Goal: Task Accomplishment & Management: Use online tool/utility

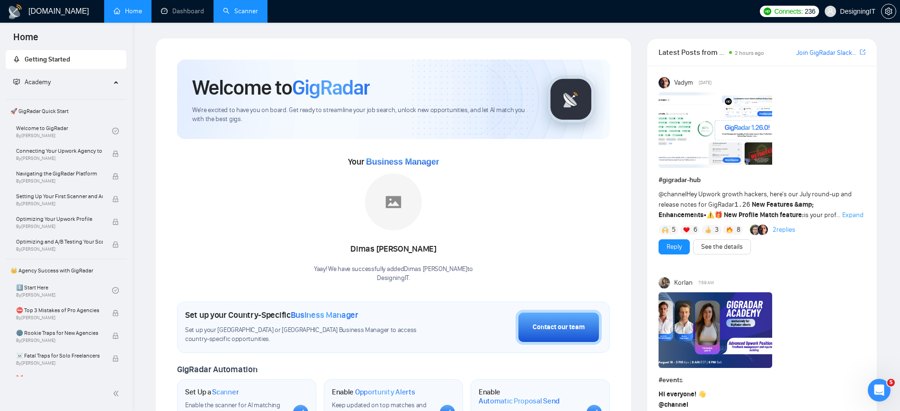
click at [229, 9] on link "Scanner" at bounding box center [240, 11] width 35 height 8
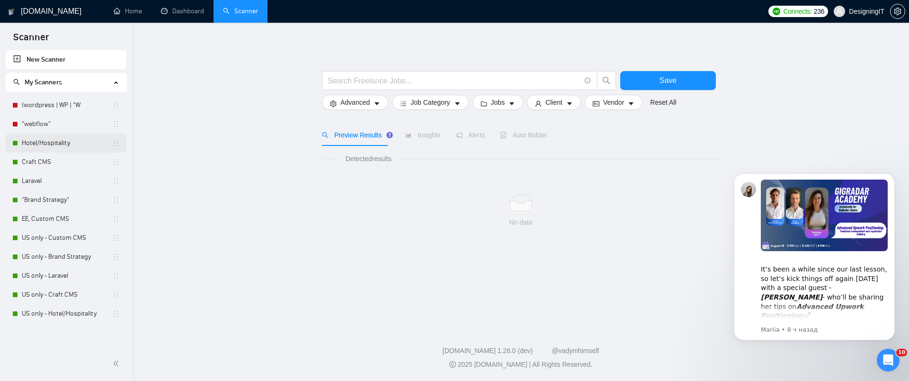
click at [53, 145] on link "Hotel/Hospitality" at bounding box center [67, 142] width 90 height 19
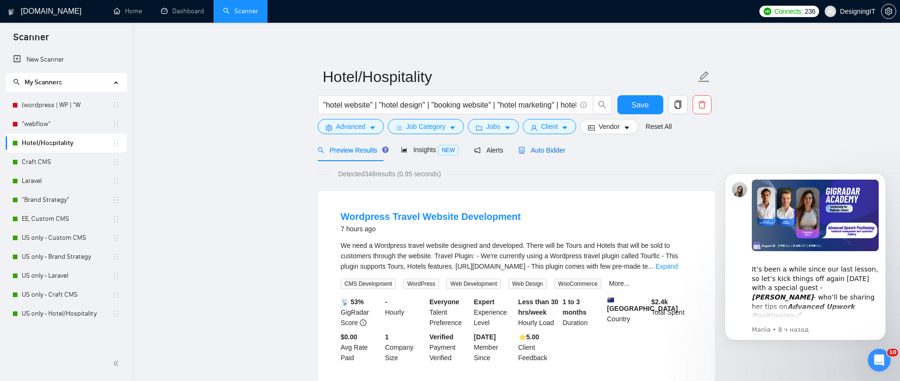
click at [549, 147] on span "Auto Bidder" at bounding box center [541, 150] width 47 height 8
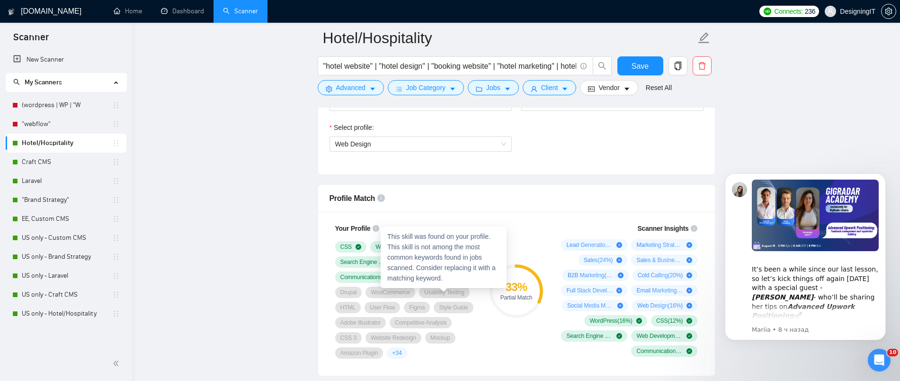
scroll to position [533, 0]
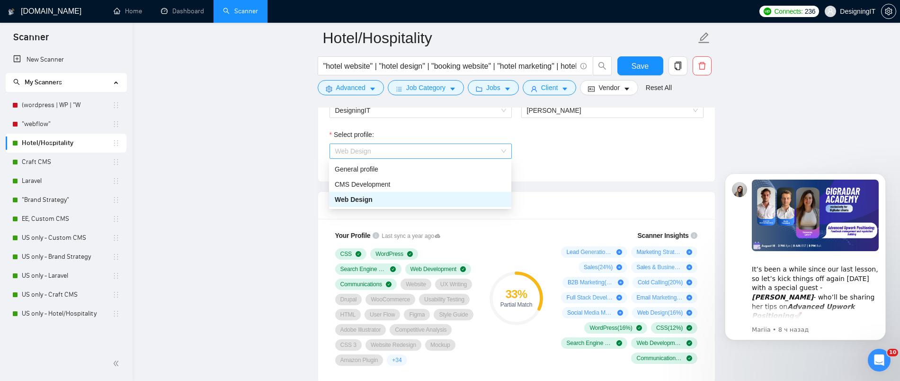
click at [420, 150] on span "Web Design" at bounding box center [420, 151] width 171 height 14
click at [391, 172] on div "General profile" at bounding box center [420, 169] width 171 height 10
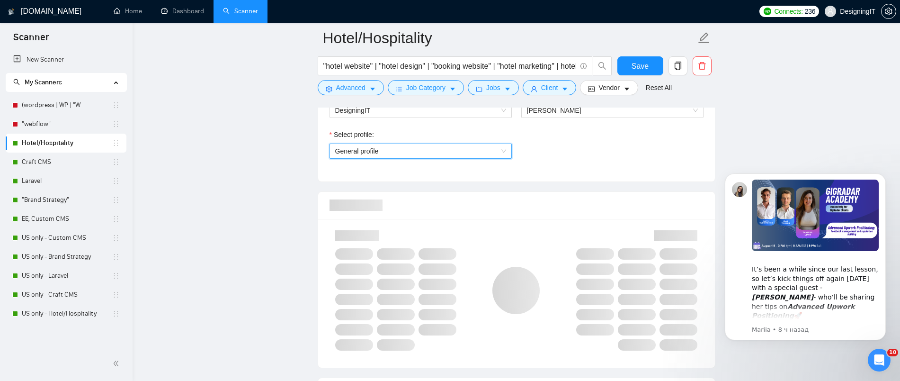
click at [605, 155] on div "Select profile: General profile General profile" at bounding box center [516, 149] width 383 height 41
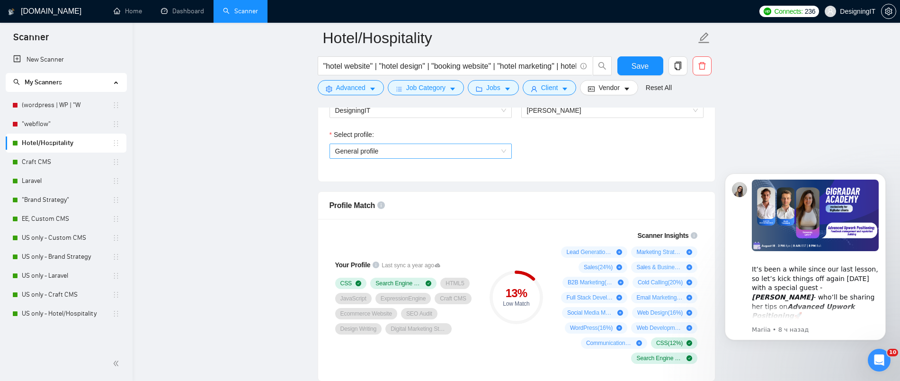
click at [405, 148] on span "General profile" at bounding box center [420, 151] width 171 height 14
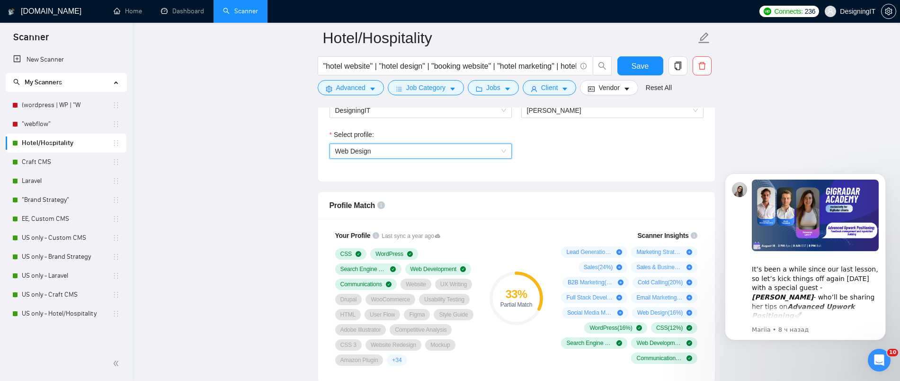
click at [374, 151] on span "Web Design" at bounding box center [420, 151] width 171 height 14
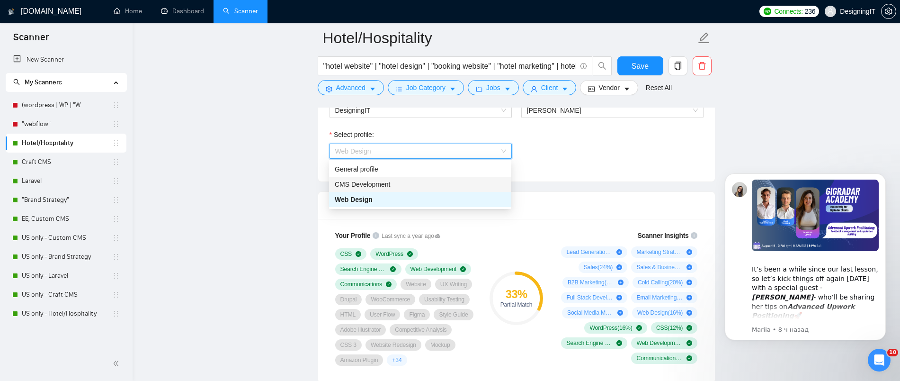
click at [362, 183] on span "CMS Development" at bounding box center [363, 184] width 56 height 8
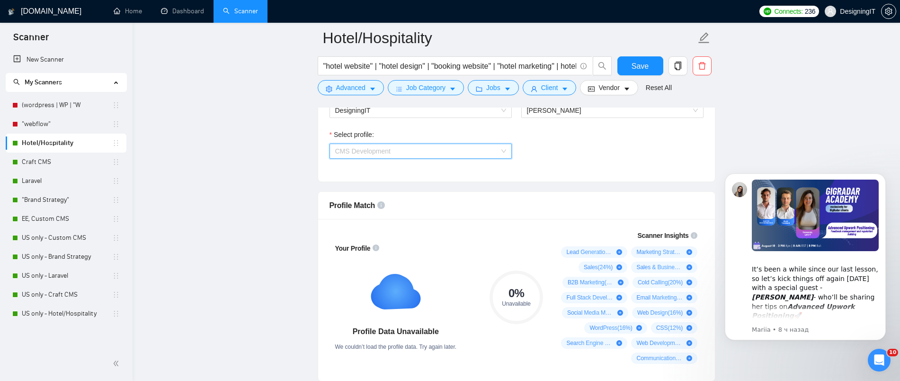
click at [499, 151] on span "CMS Development" at bounding box center [420, 151] width 171 height 14
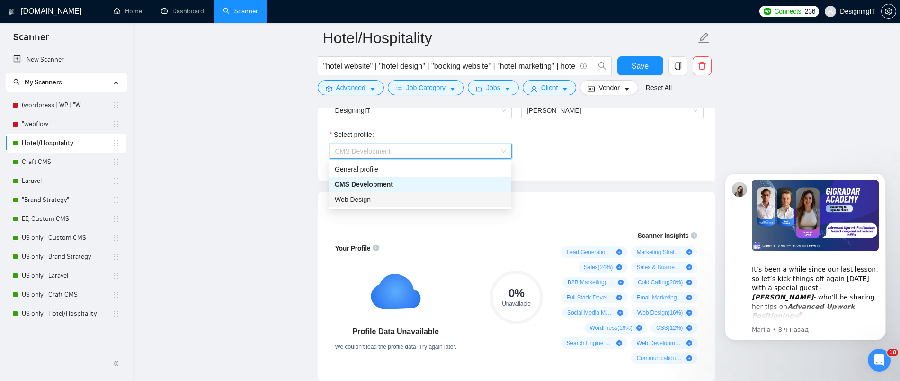
click at [468, 201] on div "Web Design" at bounding box center [420, 199] width 171 height 10
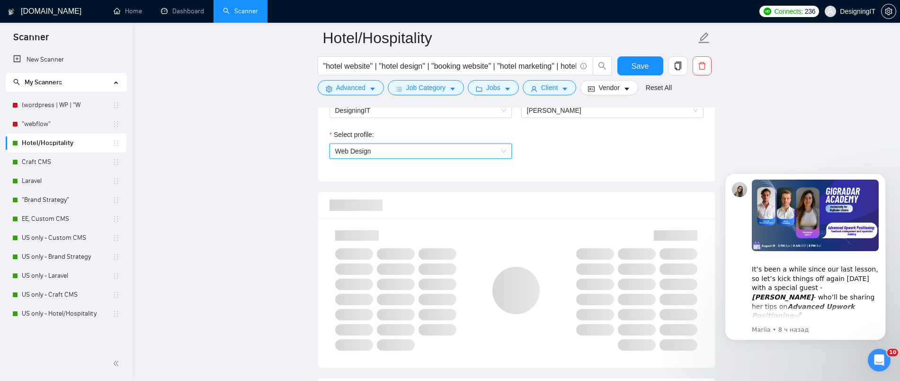
click at [605, 158] on div "Select profile: 1044578476142100494 Web Design" at bounding box center [516, 149] width 383 height 41
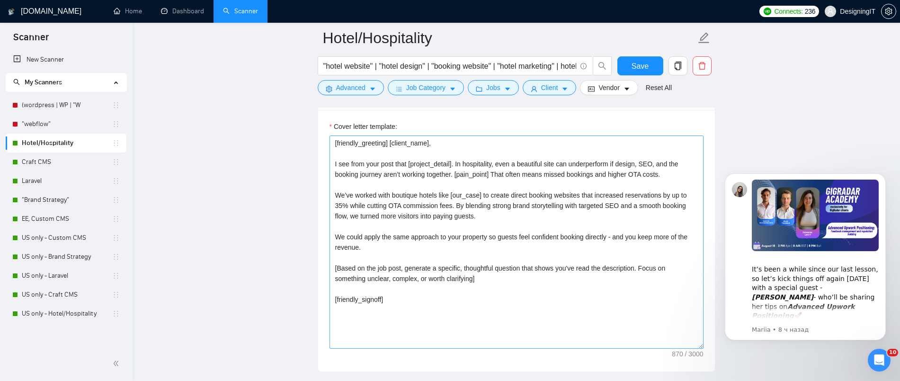
scroll to position [1006, 0]
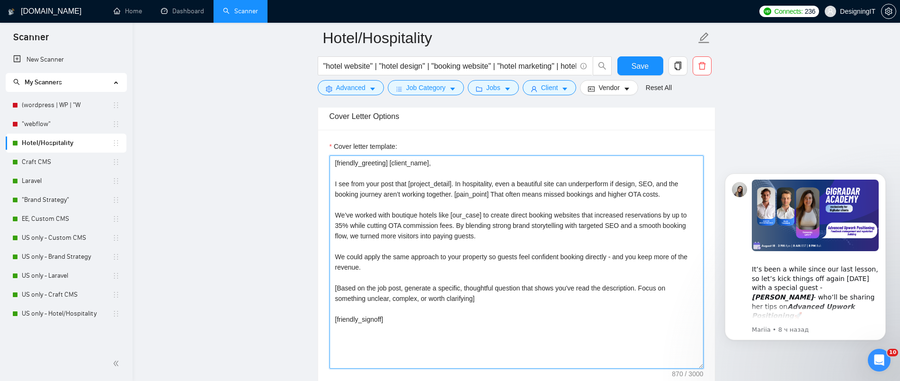
click at [443, 162] on textarea "[friendly_greeting] [client_name], I see from your post that [project_detail]. …" at bounding box center [516, 261] width 374 height 213
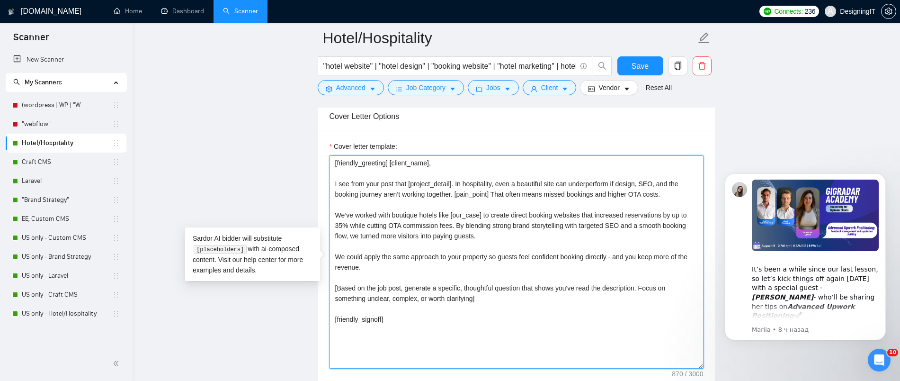
click at [528, 205] on textarea "[friendly_greeting] [client_name], I see from your post that [project_detail]. …" at bounding box center [516, 261] width 374 height 213
click at [560, 307] on textarea "[friendly_greeting] [client_name], I see from your post that [project_detail]. …" at bounding box center [516, 261] width 374 height 213
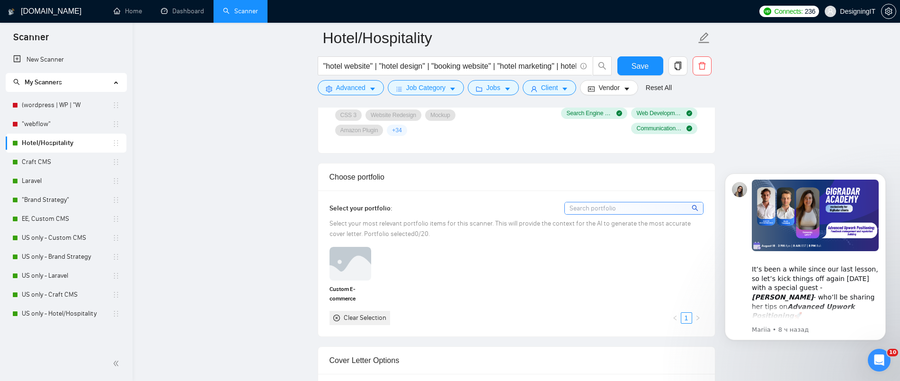
scroll to position [769, 0]
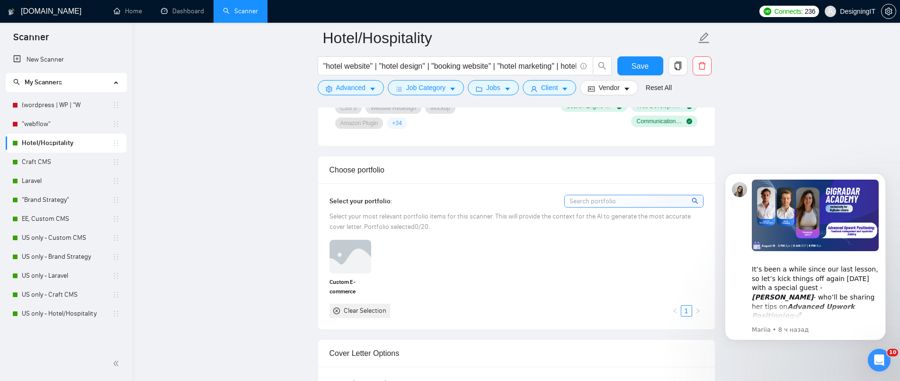
click at [598, 200] on input at bounding box center [634, 201] width 138 height 12
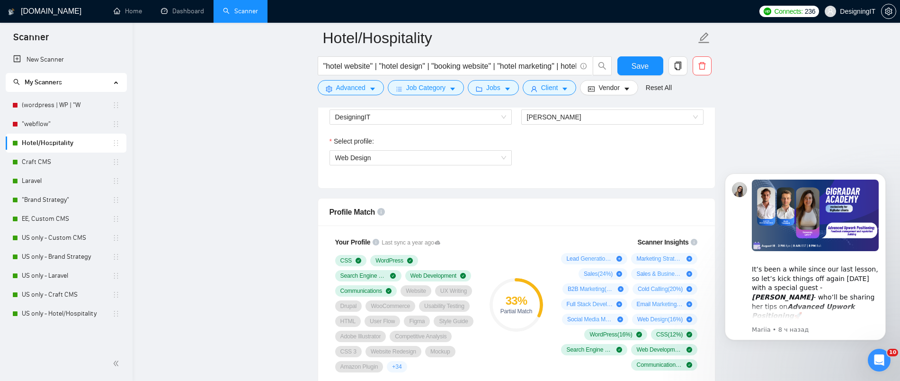
scroll to position [533, 0]
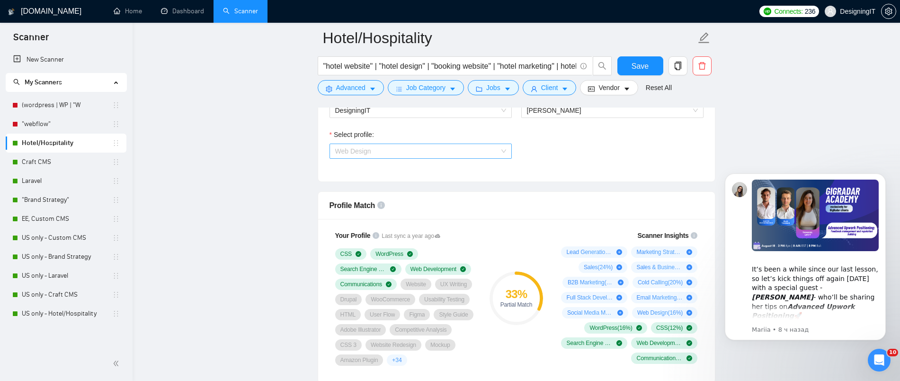
click at [430, 153] on span "Web Design" at bounding box center [420, 151] width 171 height 14
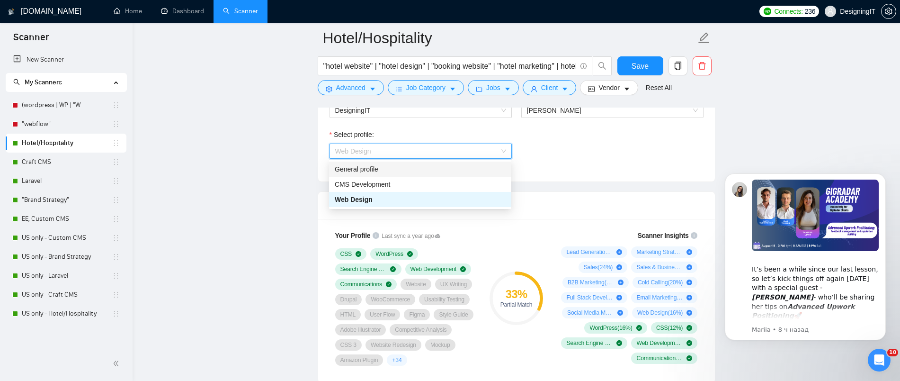
click at [415, 168] on div "General profile" at bounding box center [420, 169] width 171 height 10
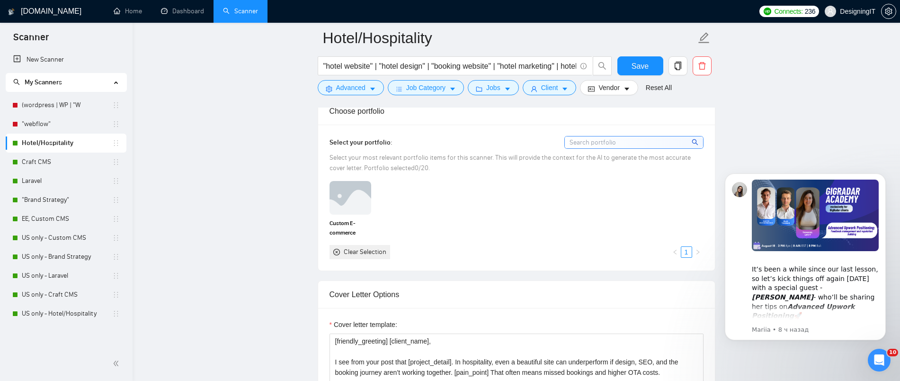
scroll to position [828, 0]
click at [590, 144] on input at bounding box center [634, 140] width 138 height 12
click at [591, 141] on input at bounding box center [634, 140] width 138 height 12
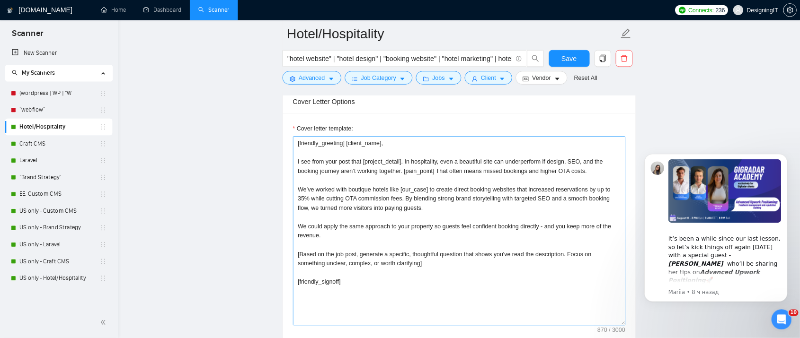
scroll to position [1006, 0]
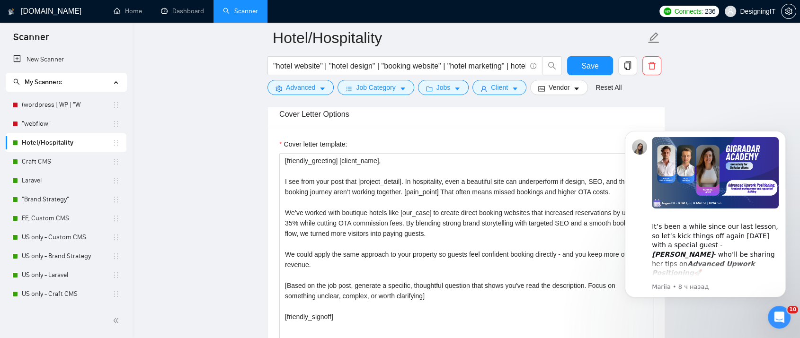
click at [698, 83] on main "Hotel/Hospitality "hotel website" | "hotel design" | "booking website" | "hotel…" at bounding box center [466, 338] width 637 height 2612
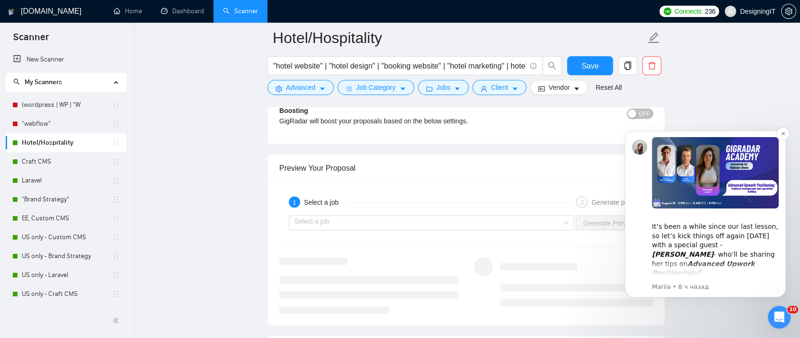
scroll to position [1742, 0]
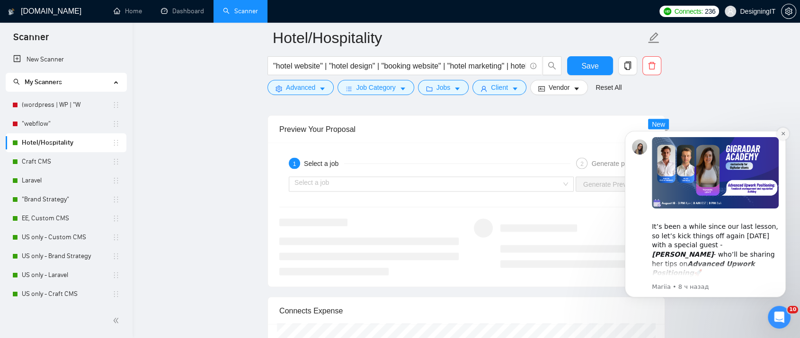
click at [781, 138] on button "Dismiss notification" at bounding box center [783, 134] width 12 height 12
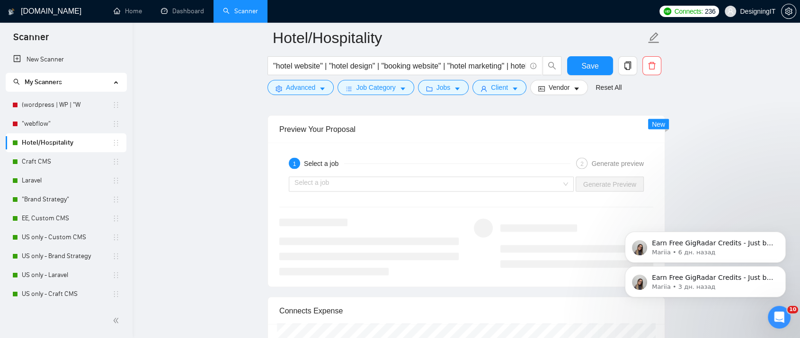
click at [385, 173] on div "Select a job Generate Preview" at bounding box center [466, 184] width 376 height 23
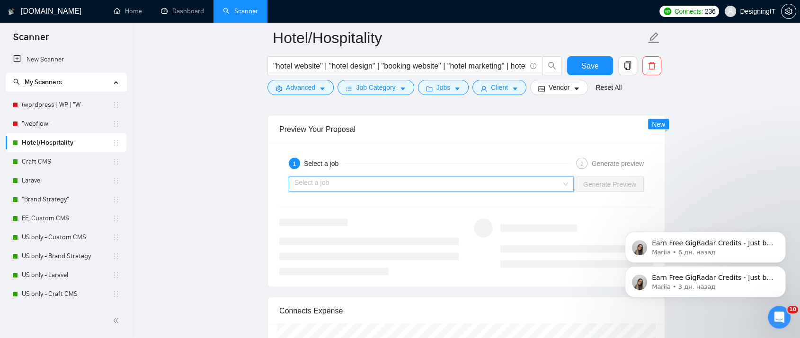
click at [391, 180] on input "search" at bounding box center [427, 184] width 267 height 14
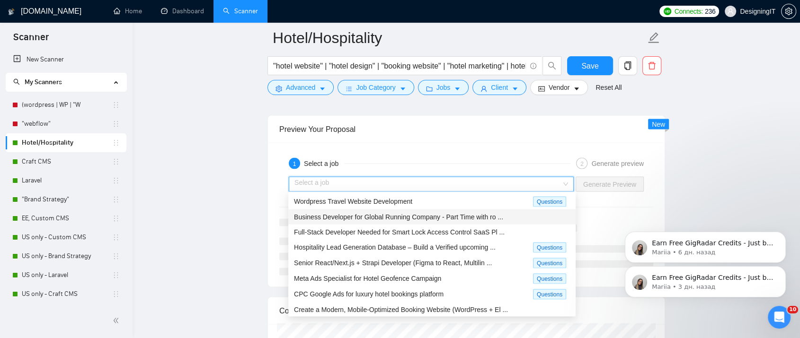
click at [457, 217] on span "Business Developer for Global Running Company - Part Time with ro ..." at bounding box center [398, 217] width 209 height 8
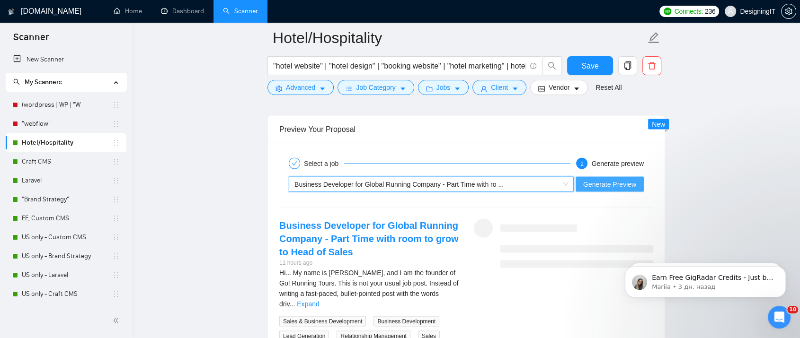
click at [631, 184] on span "Generate Preview" at bounding box center [609, 184] width 53 height 10
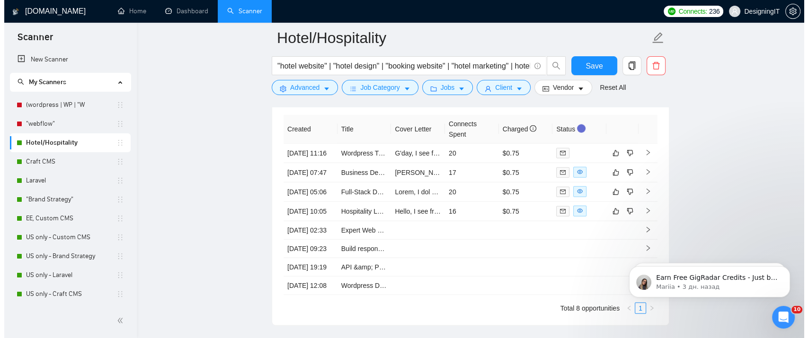
scroll to position [2371, 0]
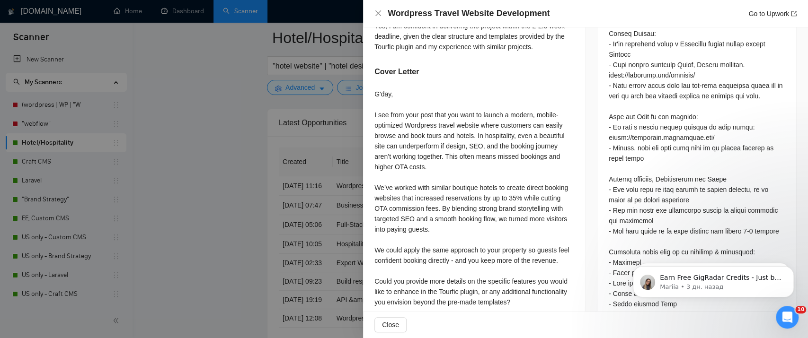
scroll to position [526, 0]
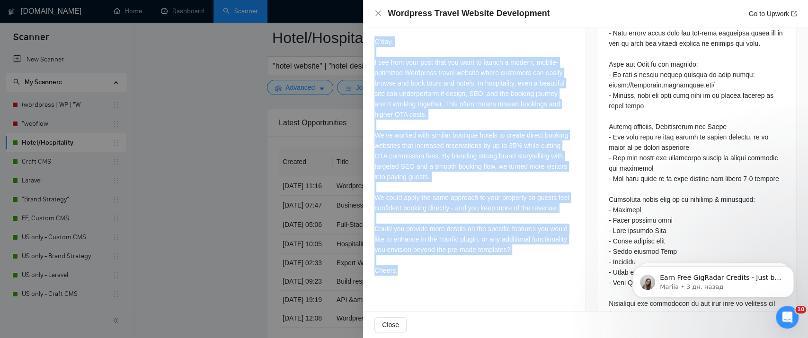
drag, startPoint x: 374, startPoint y: 40, endPoint x: 418, endPoint y: 270, distance: 234.7
click at [418, 270] on div "G'day, I see from your post that you want to launch a modern, mobile-optimized …" at bounding box center [473, 156] width 199 height 240
click at [434, 266] on div "G'day, I see from your post that you want to launch a modern, mobile-optimized …" at bounding box center [473, 156] width 199 height 240
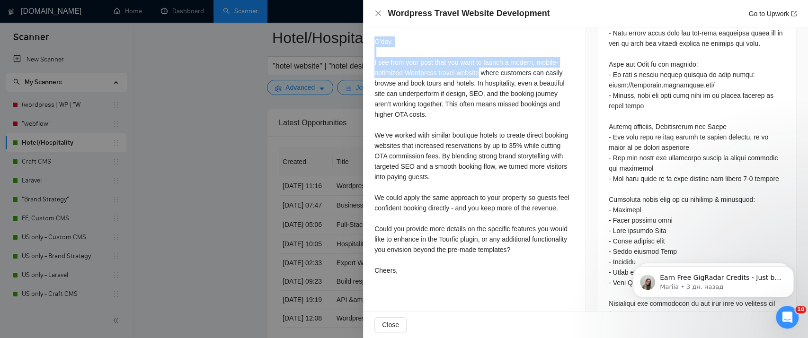
drag, startPoint x: 479, startPoint y: 72, endPoint x: 368, endPoint y: 40, distance: 115.8
click at [368, 40] on div "If you have developed any Wordpress Travel website, please share your portfolio…" at bounding box center [474, 15] width 222 height 552
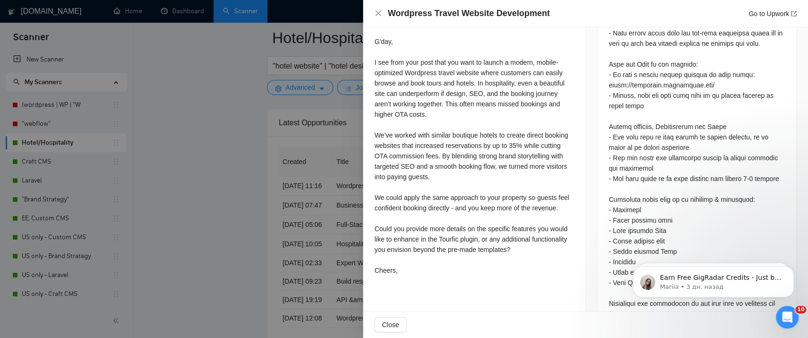
click at [321, 120] on div at bounding box center [404, 169] width 808 height 338
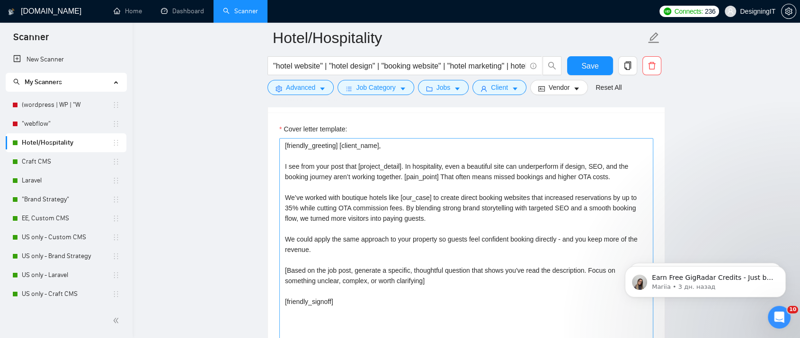
scroll to position [1004, 0]
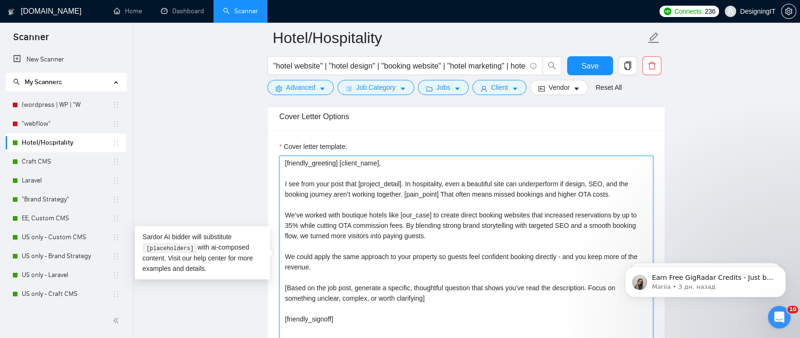
drag, startPoint x: 396, startPoint y: 297, endPoint x: 276, endPoint y: 287, distance: 120.2
click at [276, 287] on div "Cover letter template: [friendly_greeting] [client_name], I see from your post …" at bounding box center [466, 260] width 397 height 261
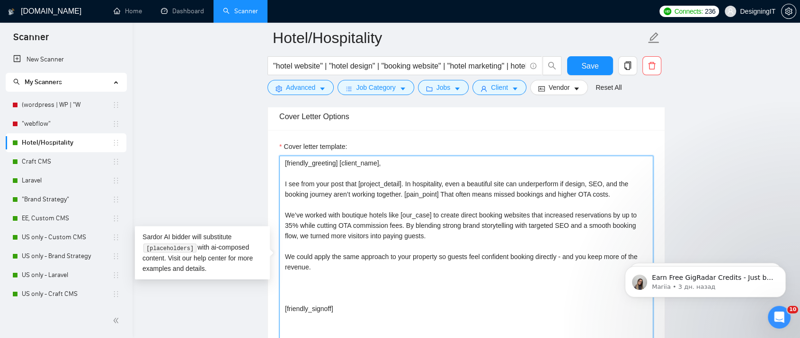
click at [295, 171] on textarea "[friendly_greeting] [client_name], I see from your post that [project_detail]. …" at bounding box center [466, 262] width 374 height 213
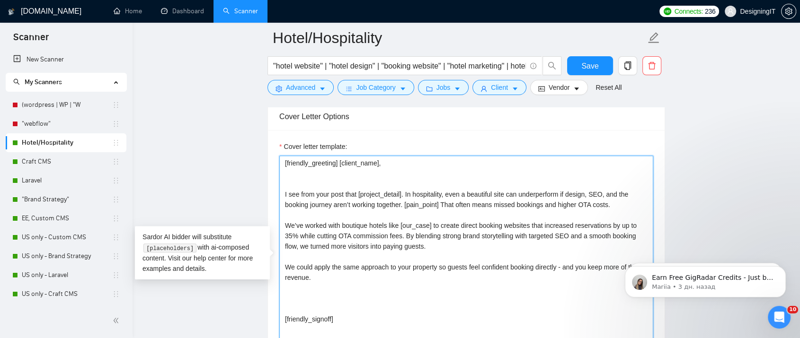
paste textarea "[Based on the job post, generate a specific, thoughtful question that shows you…"
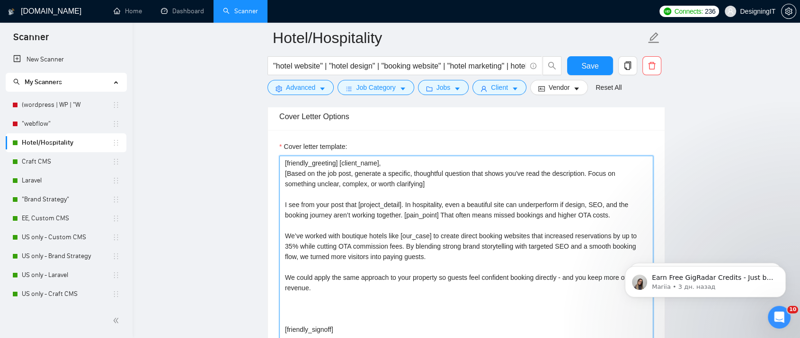
scroll to position [1056, 0]
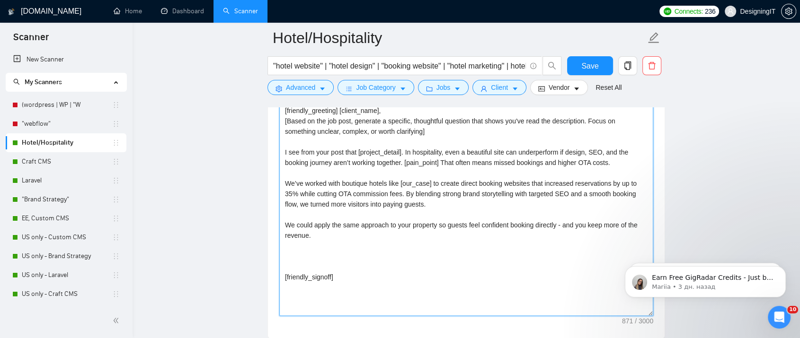
click at [300, 258] on textarea "[friendly_greeting] [client_name], [Based on the job post, generate a specific,…" at bounding box center [466, 209] width 374 height 213
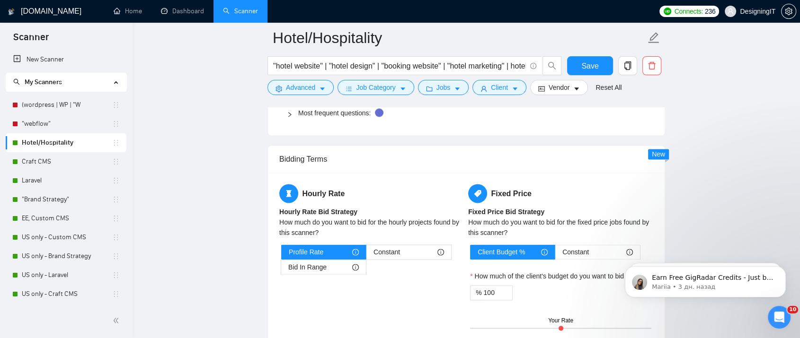
scroll to position [1530, 0]
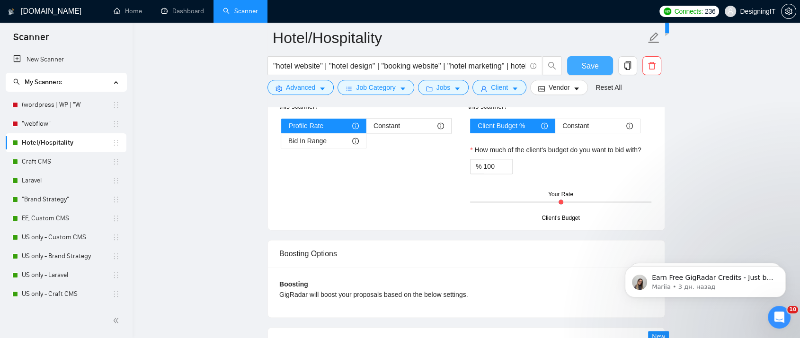
type textarea "[friendly_greeting] [client_name], [Based on the job post, generate a specific,…"
click at [591, 64] on span "Save" at bounding box center [589, 66] width 17 height 12
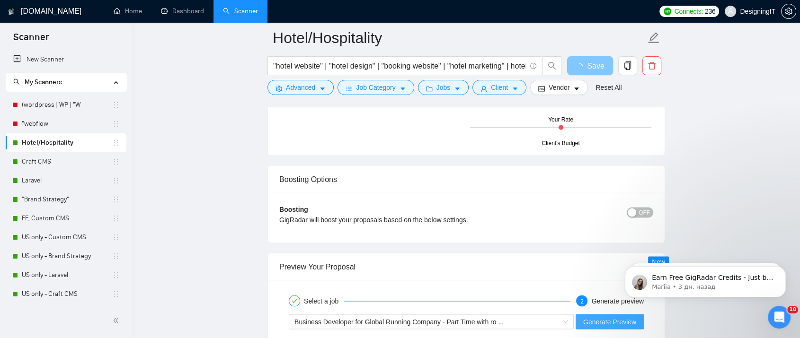
scroll to position [1740, 0]
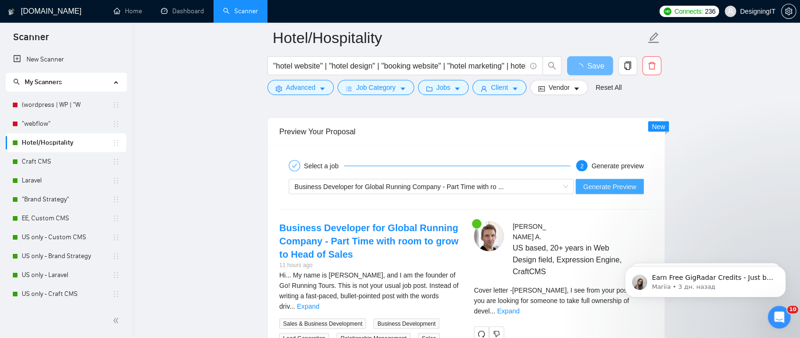
click at [601, 183] on span "Generate Preview" at bounding box center [609, 186] width 53 height 10
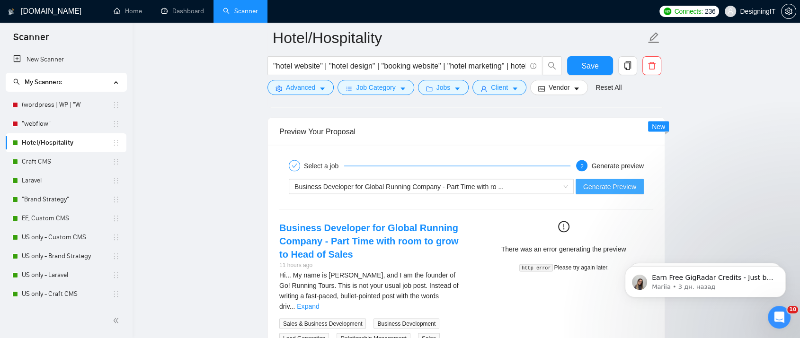
click at [592, 184] on span "Generate Preview" at bounding box center [609, 186] width 53 height 10
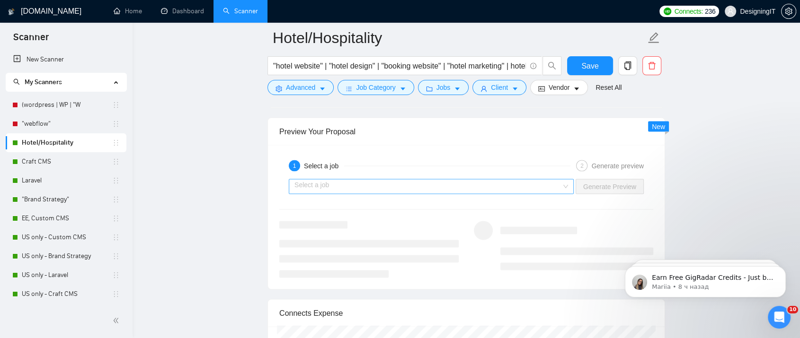
click at [566, 184] on div "Select a job" at bounding box center [431, 186] width 285 height 15
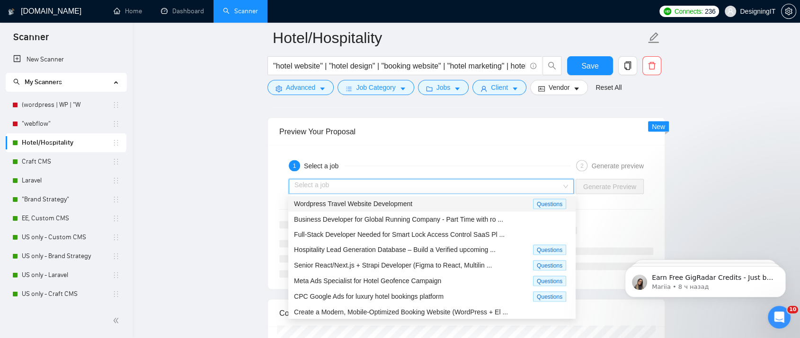
click at [464, 203] on div "Wordpress Travel Website Development" at bounding box center [413, 203] width 239 height 11
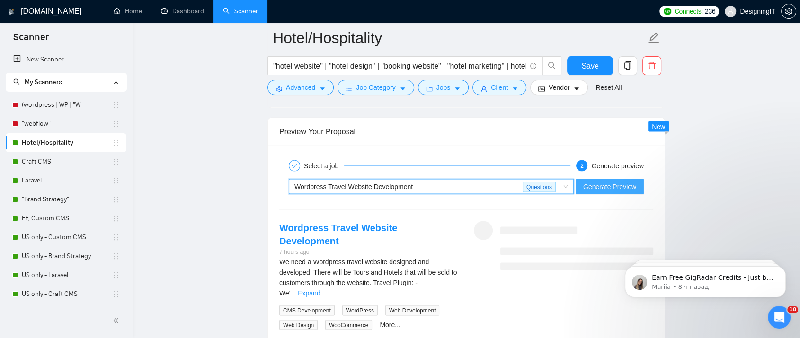
click at [620, 186] on span "Generate Preview" at bounding box center [609, 186] width 53 height 10
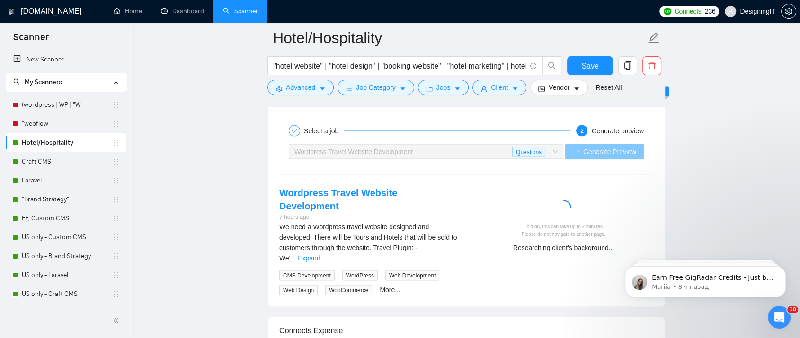
scroll to position [1792, 0]
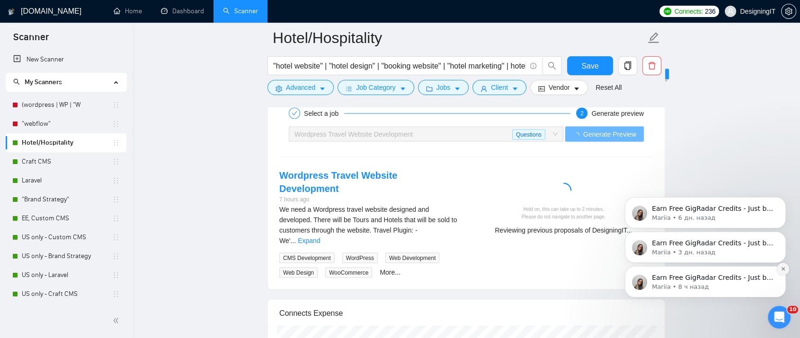
click at [784, 271] on icon "Dismiss notification" at bounding box center [783, 269] width 5 height 5
click at [784, 270] on icon "Dismiss notification" at bounding box center [782, 268] width 3 height 3
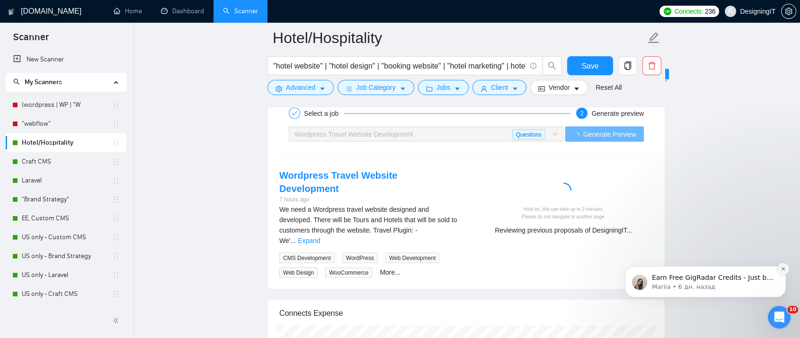
click at [781, 267] on icon "Dismiss notification" at bounding box center [783, 269] width 5 height 5
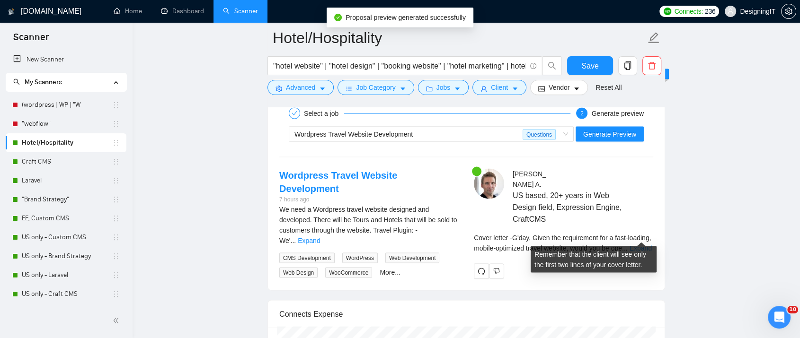
click at [642, 244] on link "Expand" at bounding box center [641, 248] width 22 height 8
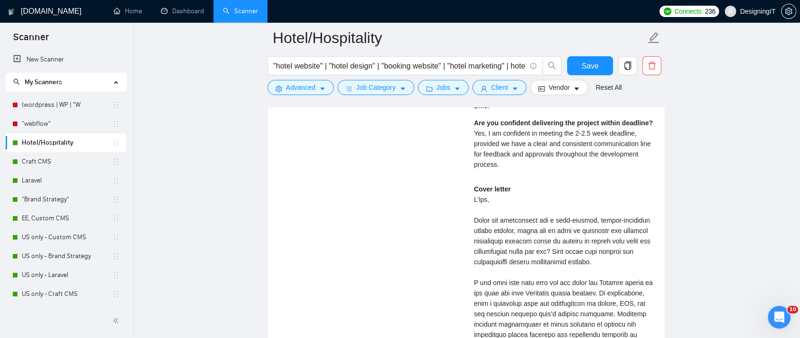
scroll to position [2108, 0]
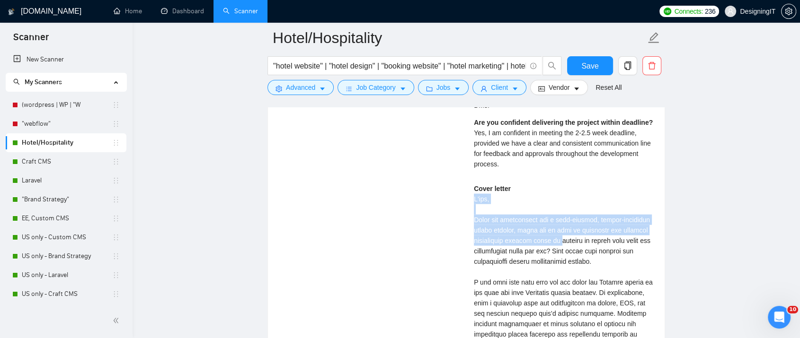
drag, startPoint x: 559, startPoint y: 226, endPoint x: 470, endPoint y: 188, distance: 96.5
click at [470, 188] on div "Florian A . US based, 20+ years in Web Design field, Expression Engine, CraftCM…" at bounding box center [563, 182] width 195 height 658
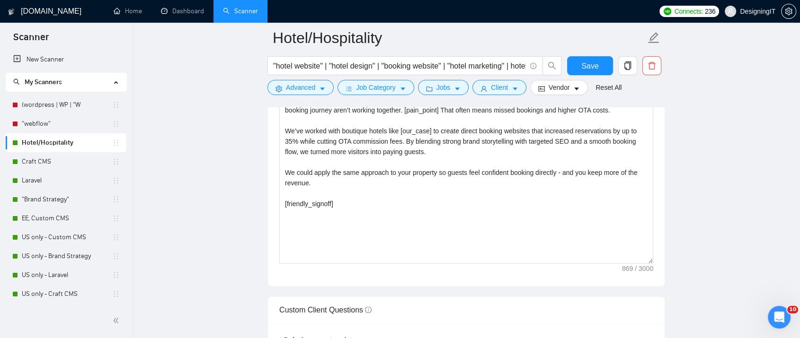
scroll to position [1004, 0]
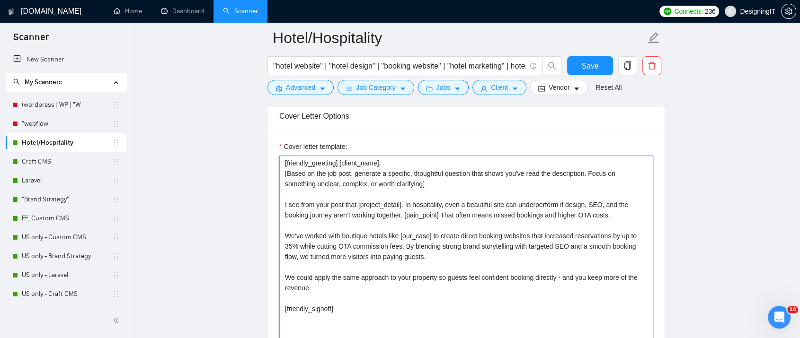
click at [398, 182] on textarea "[friendly_greeting] [client_name], [Based on the job post, generate a specific,…" at bounding box center [466, 262] width 374 height 213
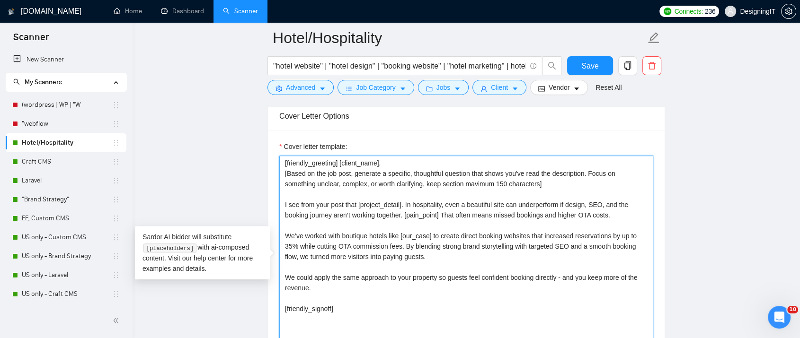
drag, startPoint x: 473, startPoint y: 181, endPoint x: 520, endPoint y: 182, distance: 46.9
click at [520, 182] on textarea "[friendly_greeting] [client_name], [Based on the job post, generate a specific,…" at bounding box center [466, 262] width 374 height 213
click at [523, 182] on textarea "[friendly_greeting] [client_name], [Based on the job post, generate a specific,…" at bounding box center [466, 262] width 374 height 213
drag, startPoint x: 476, startPoint y: 182, endPoint x: 504, endPoint y: 182, distance: 27.9
click at [504, 182] on textarea "[friendly_greeting] [client_name], [Based on the job post, generate a specific,…" at bounding box center [466, 262] width 374 height 213
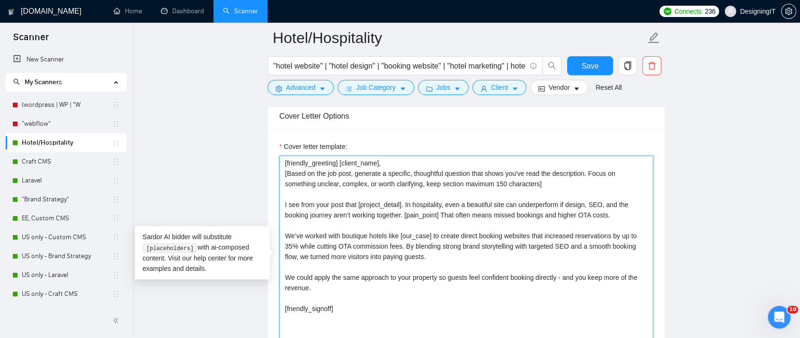
drag, startPoint x: 470, startPoint y: 186, endPoint x: 451, endPoint y: 186, distance: 18.9
click at [468, 186] on textarea "[friendly_greeting] [client_name], [Based on the job post, generate a specific,…" at bounding box center [466, 262] width 374 height 213
click at [451, 182] on textarea "[friendly_greeting] [client_name], [Based on the job post, generate a specific,…" at bounding box center [466, 262] width 374 height 213
click at [445, 185] on textarea "[friendly_greeting] [client_name], [Based on the job post, generate a specific,…" at bounding box center [466, 262] width 374 height 213
click at [525, 185] on textarea "[friendly_greeting] [client_name], [Based on the job post, generate a specific,…" at bounding box center [466, 262] width 374 height 213
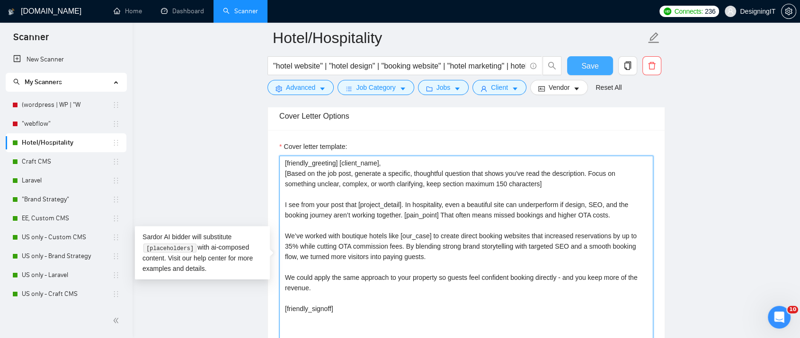
type textarea "[friendly_greeting] [client_name], [Based on the job post, generate a specific,…"
click at [587, 68] on span "Save" at bounding box center [589, 66] width 17 height 12
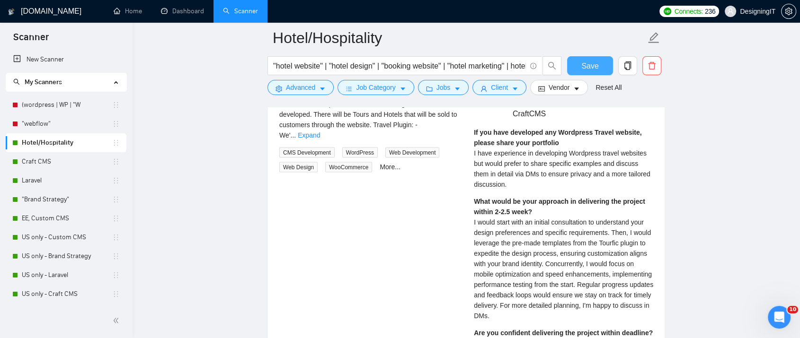
scroll to position [1740, 0]
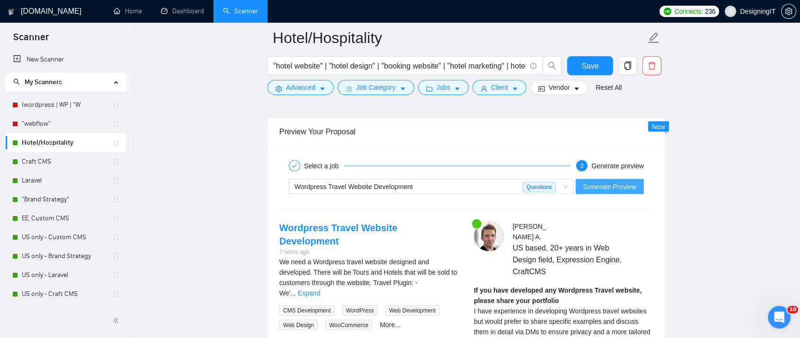
click at [592, 185] on span "Generate Preview" at bounding box center [609, 186] width 53 height 10
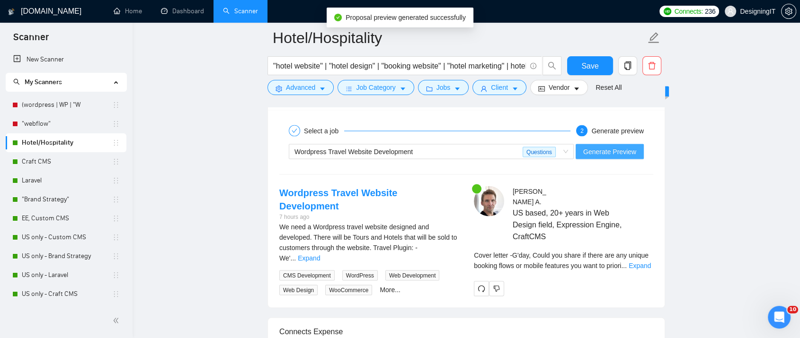
scroll to position [1792, 0]
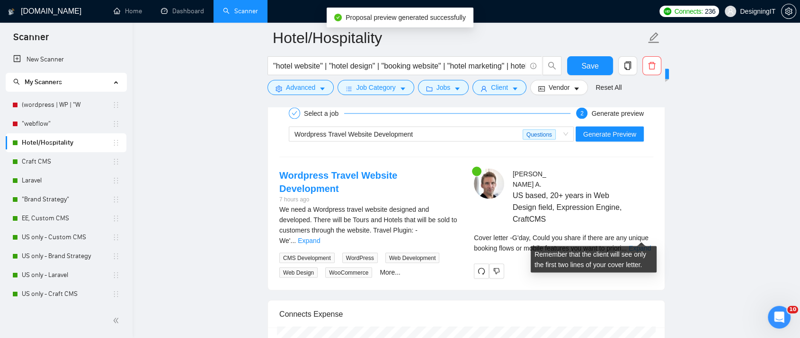
click at [646, 244] on link "Expand" at bounding box center [640, 248] width 22 height 8
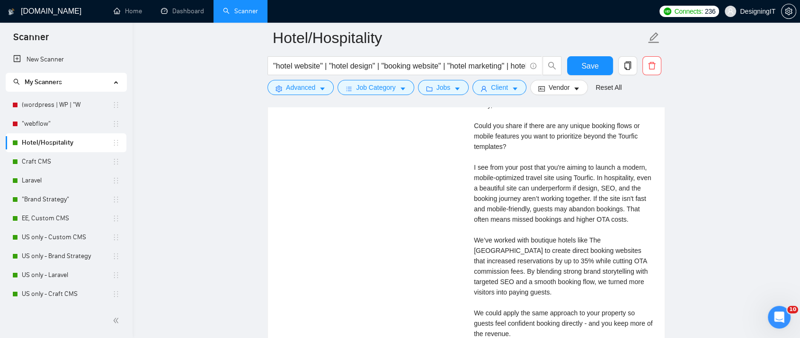
scroll to position [2108, 0]
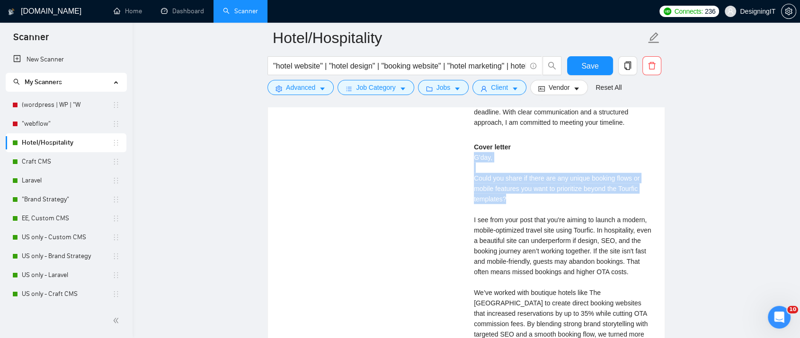
drag, startPoint x: 512, startPoint y: 185, endPoint x: 474, endPoint y: 145, distance: 54.9
click at [474, 145] on div "Cover letter G'day, Could you share if there are any unique booking flows or mo…" at bounding box center [563, 277] width 179 height 271
click at [515, 189] on div "Cover letter G'day, Could you share if there are any unique booking flows or mo…" at bounding box center [563, 277] width 179 height 271
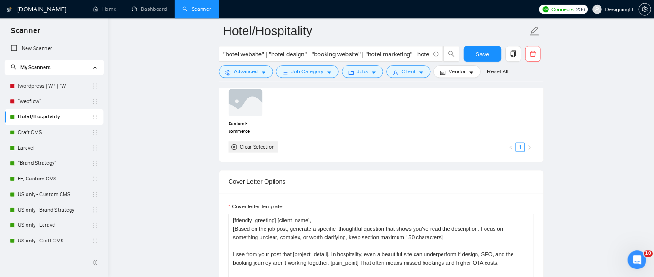
scroll to position [1004, 0]
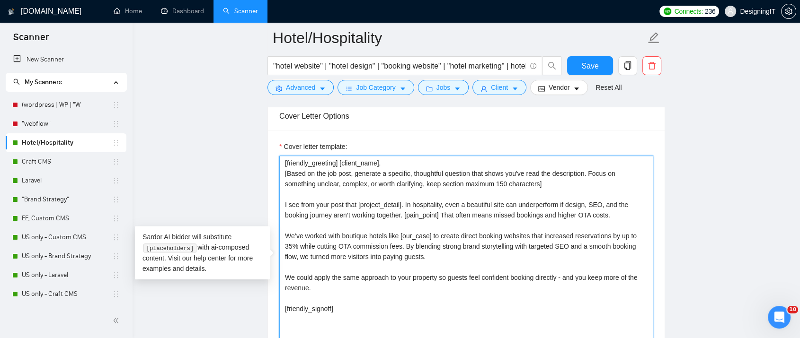
drag, startPoint x: 334, startPoint y: 161, endPoint x: 292, endPoint y: 162, distance: 41.7
click at [292, 162] on textarea "[friendly_greeting] [client_name], [Based on the job post, generate a specific,…" at bounding box center [466, 262] width 374 height 213
click at [318, 179] on textarea "[friendly_greeting] [client_name], [Based on the job post, generate a specific,…" at bounding box center [466, 262] width 374 height 213
drag, startPoint x: 335, startPoint y: 159, endPoint x: 286, endPoint y: 160, distance: 48.8
click at [286, 160] on textarea "[friendly_greeting] [client_name], [Based on the job post, generate a specific,…" at bounding box center [466, 262] width 374 height 213
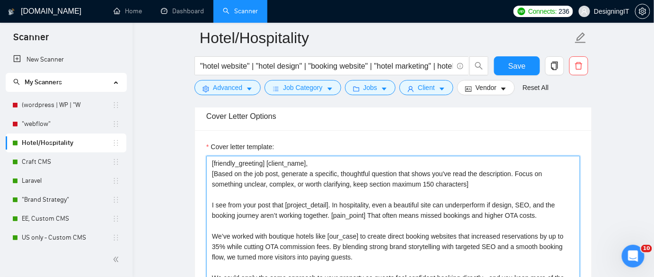
click at [263, 162] on textarea "[friendly_greeting] [client_name], [Based on the job post, generate a specific,…" at bounding box center [393, 262] width 374 height 213
drag, startPoint x: 265, startPoint y: 161, endPoint x: 209, endPoint y: 160, distance: 55.9
click at [209, 160] on textarea "[friendly_greeting] [client_name], [Based on the job post, generate a specific,…" at bounding box center [393, 262] width 374 height 213
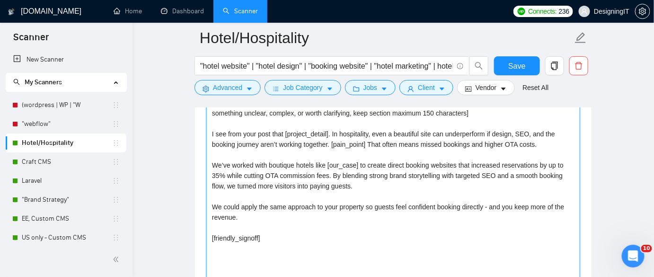
scroll to position [1089, 0]
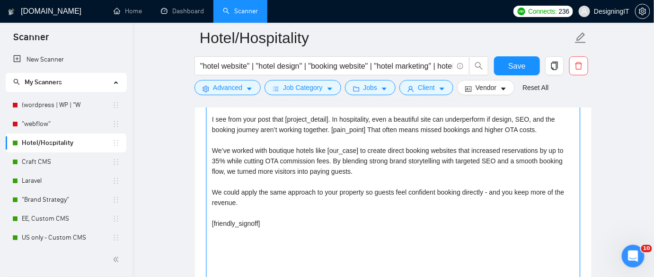
drag, startPoint x: 266, startPoint y: 219, endPoint x: 210, endPoint y: 223, distance: 55.5
click at [210, 223] on textarea "Hi, [client_name], [Based on the job post, generate a specific, thoughtful ques…" at bounding box center [393, 176] width 374 height 213
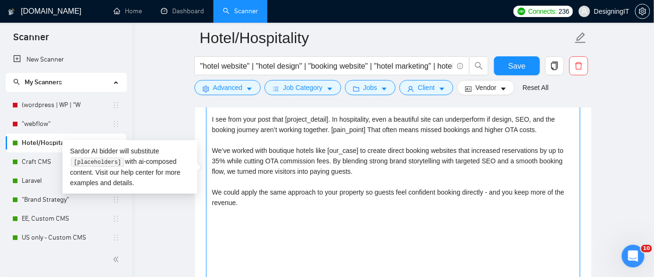
paste textarea "let's discuss"
click at [214, 222] on textarea "Hi, [client_name], [Based on the job post, generate a specific, thoughtful ques…" at bounding box center [393, 176] width 374 height 213
click at [251, 216] on textarea "Hi, [client_name], [Based on the job post, generate a specific, thoughtful ques…" at bounding box center [393, 176] width 374 height 213
type textarea "Hi, [client_name], [Based on the job post, generate a specific, thoughtful ques…"
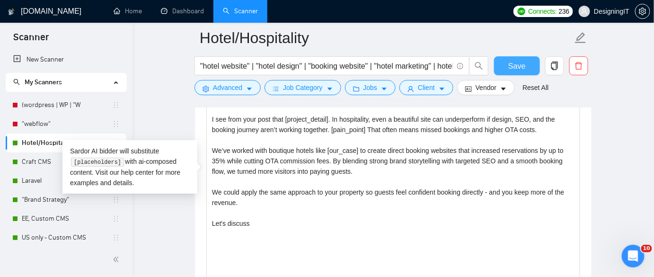
click at [529, 68] on button "Save" at bounding box center [517, 65] width 46 height 19
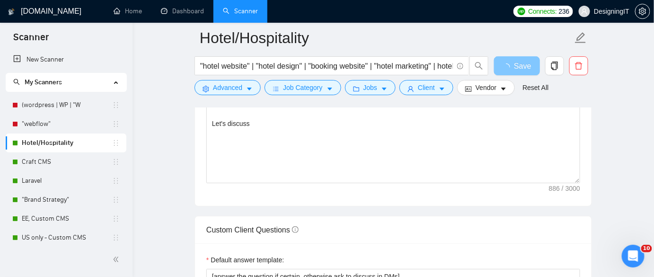
scroll to position [1692, 0]
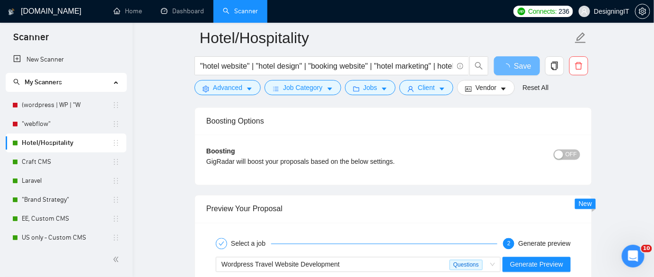
click at [539, 196] on div "Preview Your Proposal" at bounding box center [393, 209] width 374 height 27
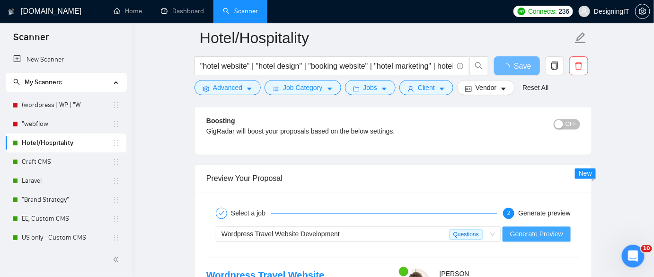
click at [540, 234] on span "Generate Preview" at bounding box center [536, 234] width 53 height 10
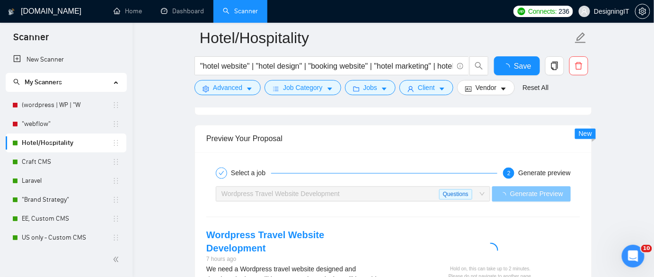
scroll to position [1821, 0]
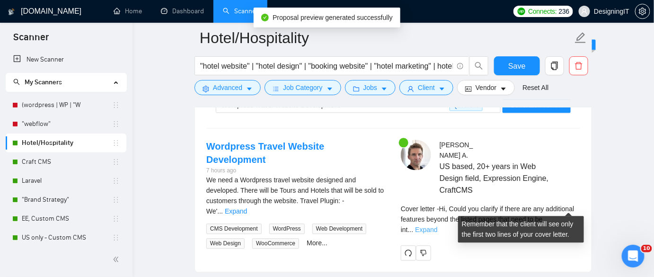
click at [437, 226] on link "Expand" at bounding box center [426, 230] width 22 height 8
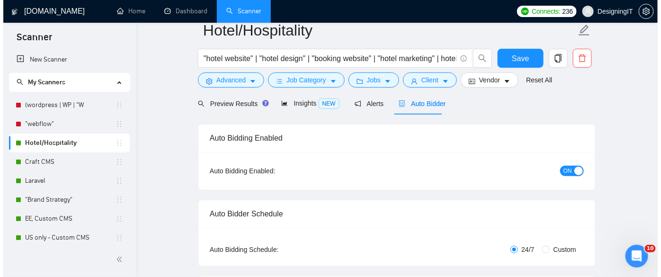
scroll to position [0, 0]
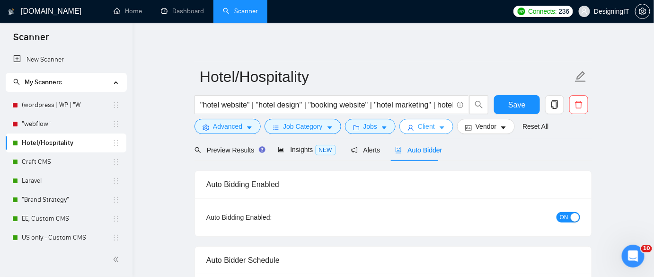
click at [431, 124] on span "Client" at bounding box center [426, 126] width 17 height 10
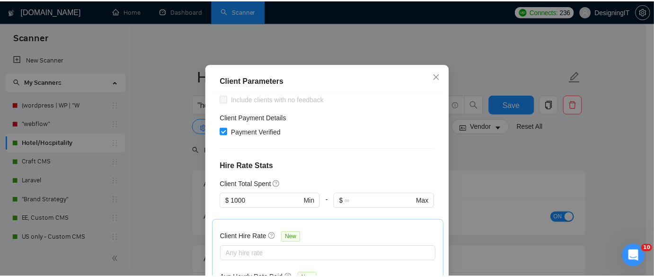
scroll to position [43, 0]
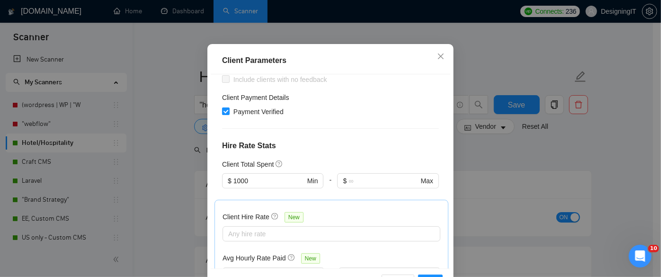
click at [506, 157] on div "Client Parameters Client Location Include Client Countries Select Exclude Clien…" at bounding box center [330, 138] width 661 height 277
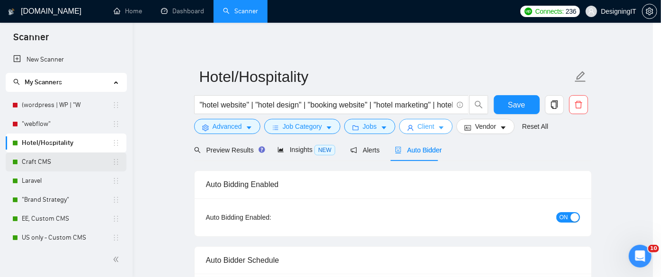
scroll to position [0, 0]
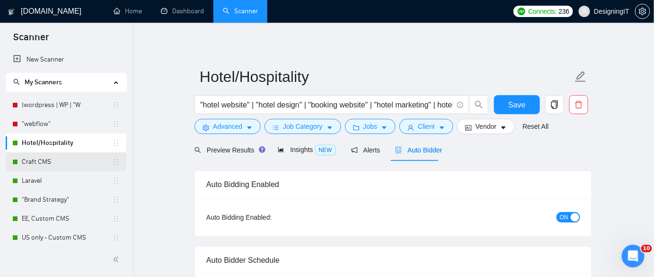
click at [61, 159] on link "Craft CMS" at bounding box center [67, 161] width 90 height 19
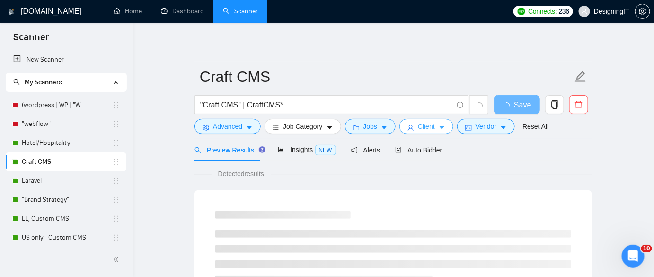
click at [430, 125] on span "Client" at bounding box center [426, 126] width 17 height 10
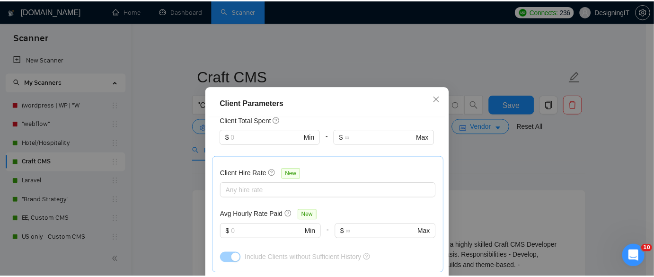
scroll to position [301, 0]
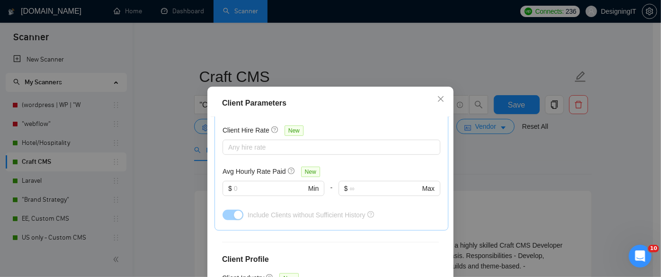
click at [468, 162] on div "Client Parameters Client Location Include Client Countries Select Exclude Clien…" at bounding box center [330, 138] width 661 height 277
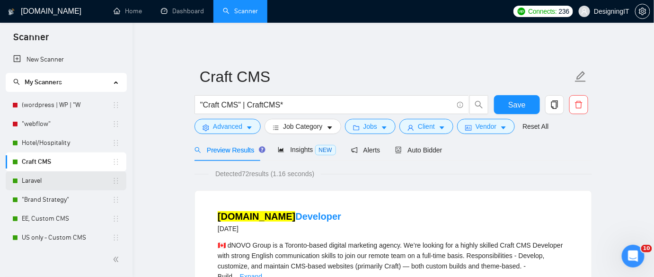
click at [51, 179] on link "Laravel" at bounding box center [67, 180] width 90 height 19
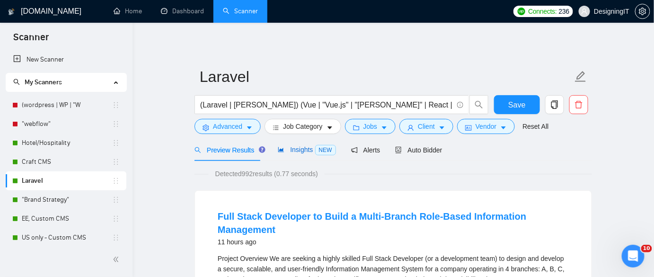
click at [301, 152] on span "Insights NEW" at bounding box center [307, 150] width 58 height 8
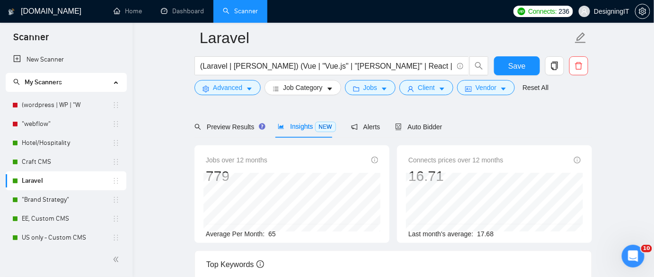
scroll to position [86, 0]
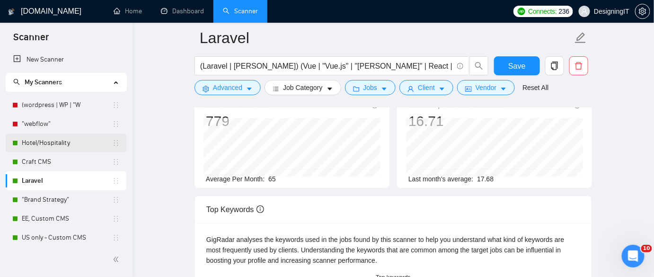
click at [39, 140] on link "Hotel/Hospitality" at bounding box center [67, 142] width 90 height 19
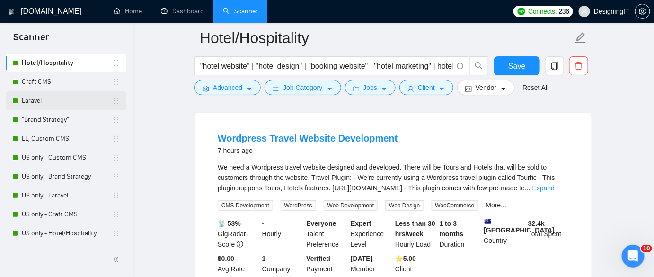
scroll to position [80, 0]
click at [56, 79] on link "Craft CMS" at bounding box center [67, 81] width 90 height 19
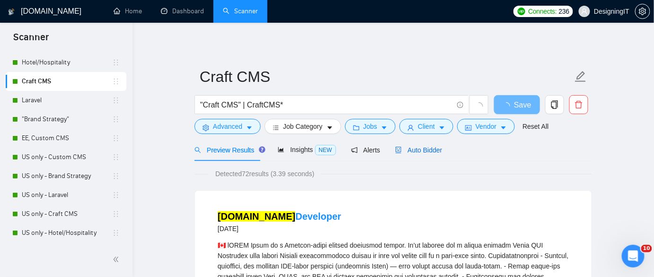
click at [419, 151] on span "Auto Bidder" at bounding box center [418, 150] width 47 height 8
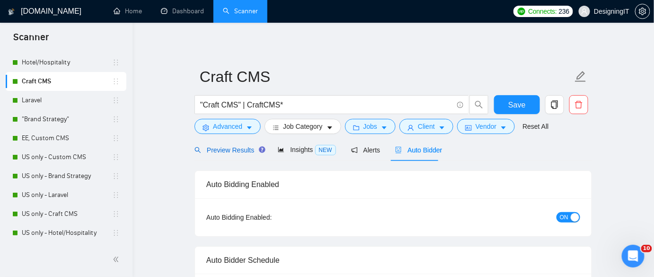
click at [222, 150] on span "Preview Results" at bounding box center [229, 150] width 68 height 8
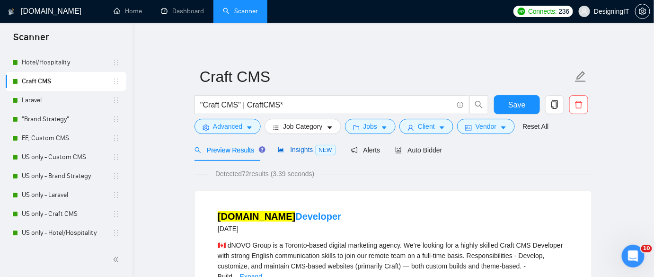
click at [301, 149] on span "Insights NEW" at bounding box center [307, 150] width 58 height 8
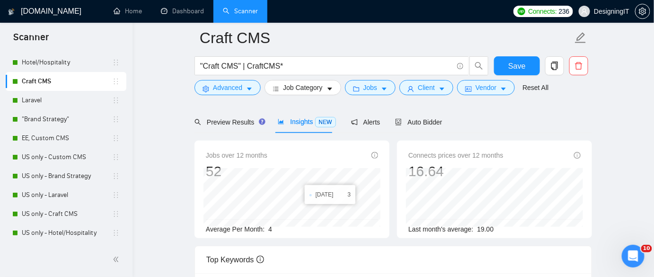
scroll to position [86, 0]
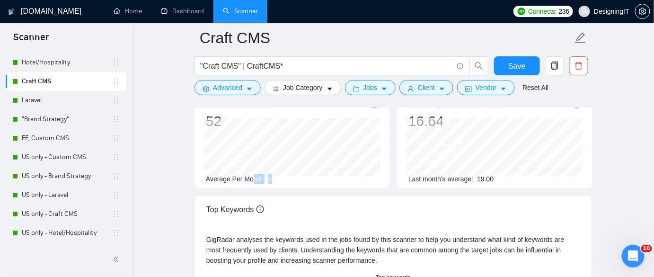
drag, startPoint x: 278, startPoint y: 177, endPoint x: 252, endPoint y: 180, distance: 26.7
click at [252, 180] on div "Average Per Month: 4" at bounding box center [292, 179] width 172 height 10
click at [271, 181] on div "Average Per Month: 4" at bounding box center [292, 179] width 172 height 10
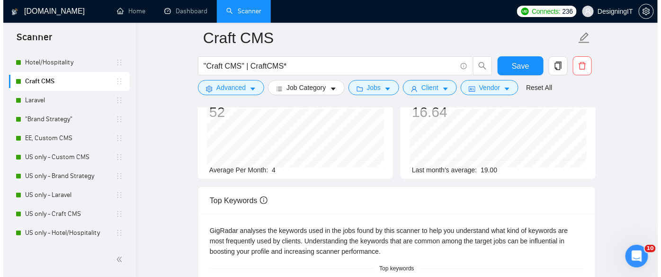
scroll to position [43, 0]
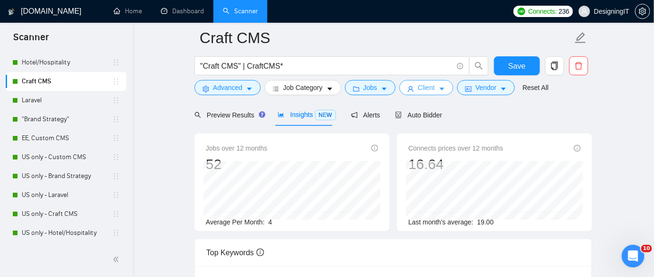
click at [414, 89] on button "Client" at bounding box center [427, 87] width 54 height 15
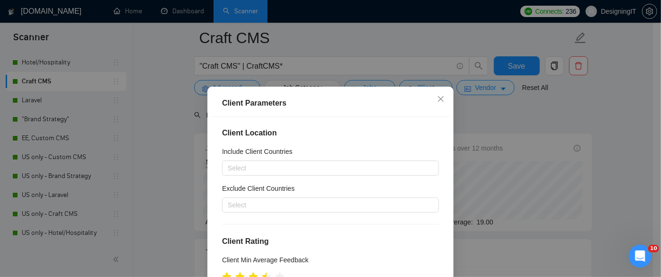
scroll to position [0, 0]
drag, startPoint x: 440, startPoint y: 101, endPoint x: 435, endPoint y: 99, distance: 5.9
click at [439, 100] on span "Close" at bounding box center [441, 100] width 26 height 26
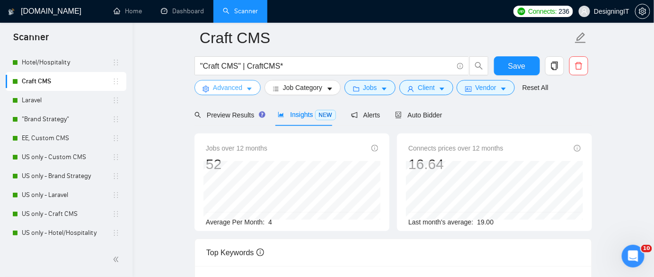
click at [216, 92] on span "Advanced" at bounding box center [227, 87] width 29 height 10
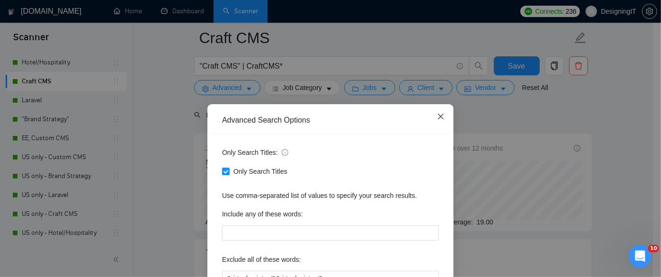
click at [438, 115] on icon "close" at bounding box center [441, 117] width 8 height 8
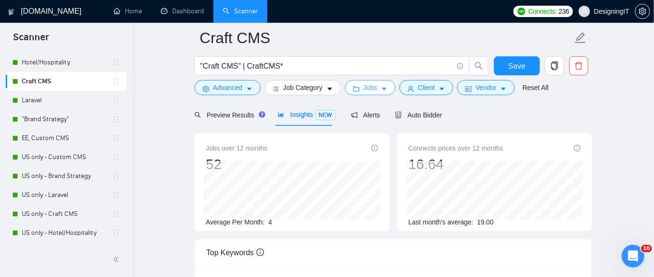
click at [375, 89] on button "Jobs" at bounding box center [370, 87] width 51 height 15
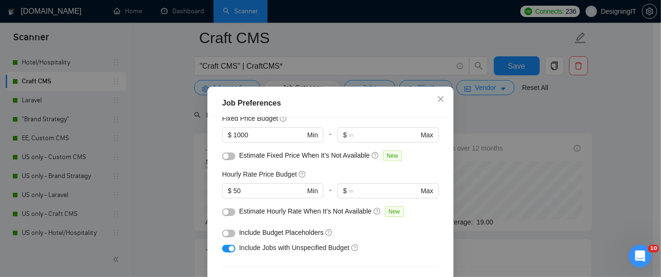
scroll to position [86, 0]
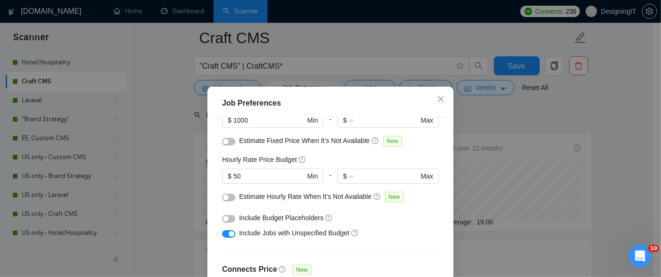
click at [487, 123] on div "Job Preferences Budget Project Type All Fixed Price Hourly Rate Fixed Price Bud…" at bounding box center [330, 138] width 661 height 277
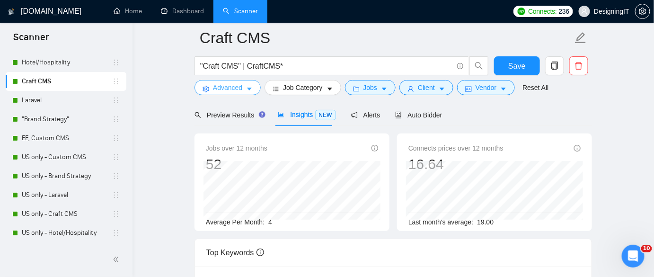
click at [249, 85] on span "caret-down" at bounding box center [249, 88] width 7 height 7
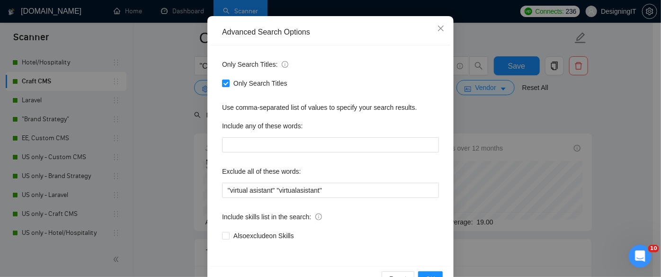
scroll to position [73, 0]
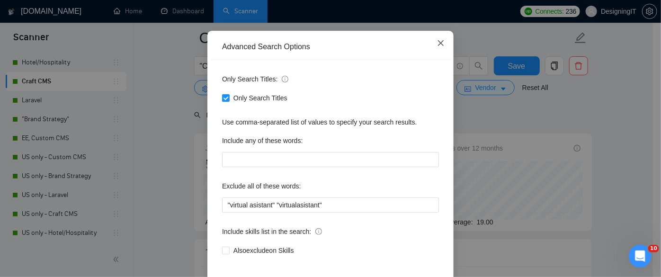
click at [439, 41] on icon "close" at bounding box center [441, 43] width 8 height 8
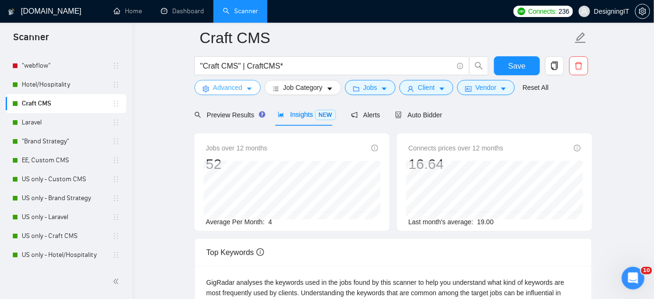
scroll to position [58, 0]
